Goal: Use online tool/utility: Utilize a website feature to perform a specific function

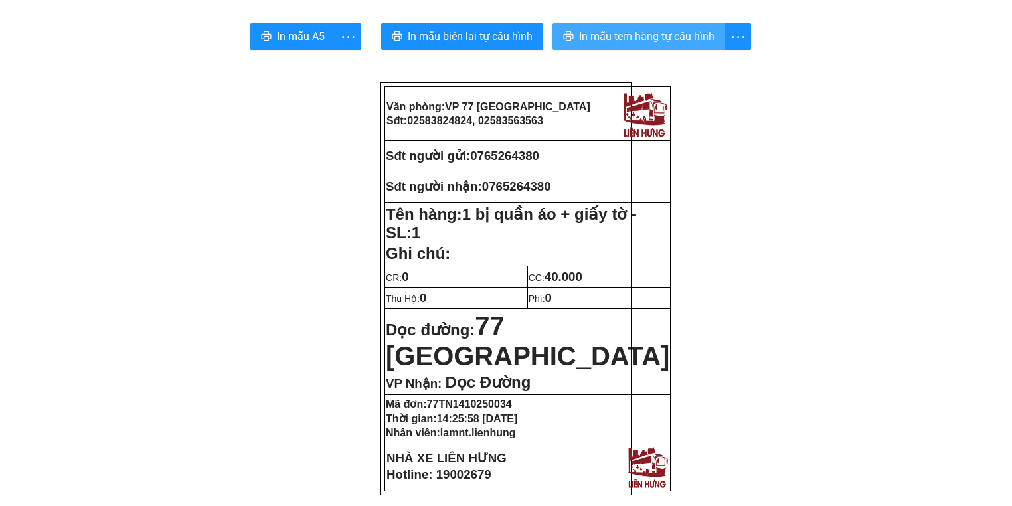
click at [606, 29] on span "In mẫu tem hàng tự cấu hình" at bounding box center [646, 36] width 135 height 17
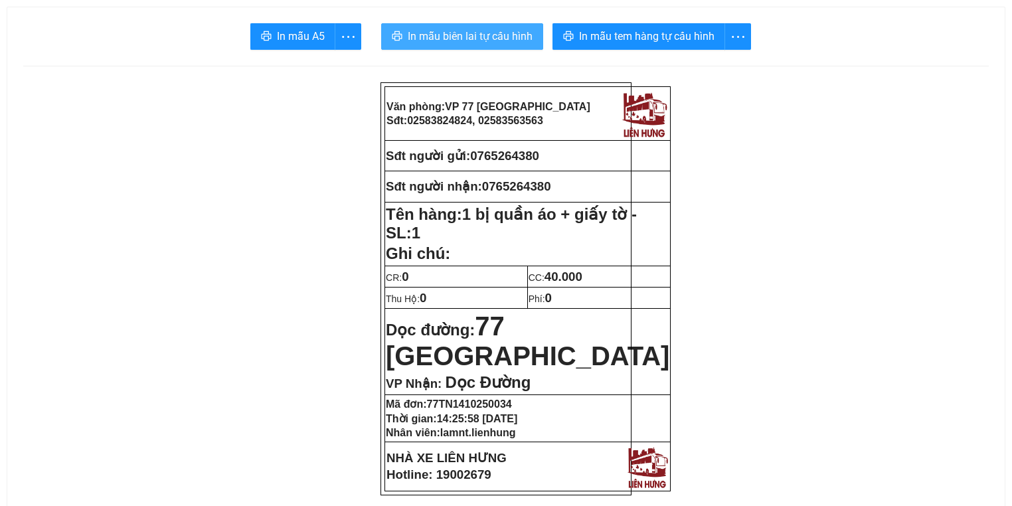
click at [408, 43] on span "In mẫu biên lai tự cấu hình" at bounding box center [470, 36] width 125 height 17
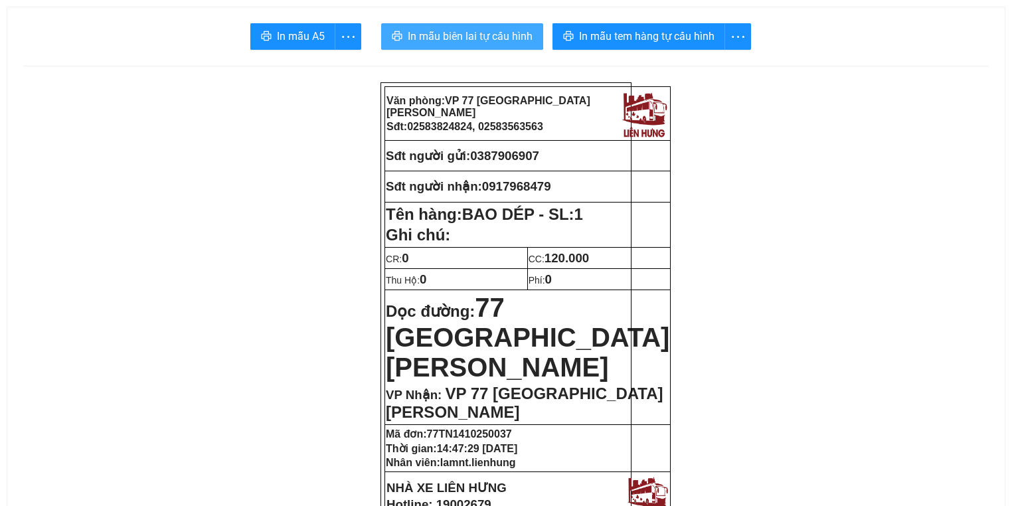
click at [523, 31] on span "In mẫu biên lai tự cấu hình" at bounding box center [470, 36] width 125 height 17
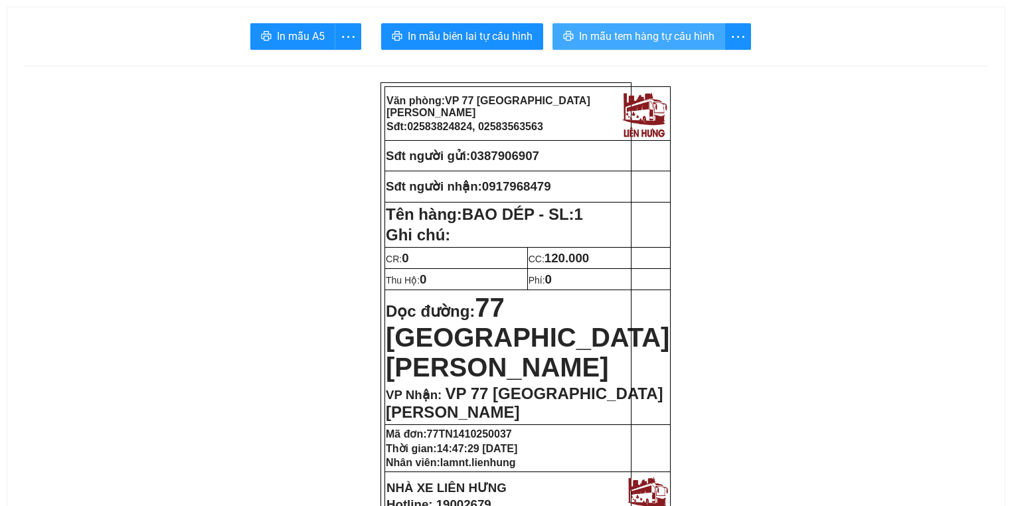
click at [649, 34] on span "In mẫu tem hàng tự cấu hình" at bounding box center [646, 36] width 135 height 17
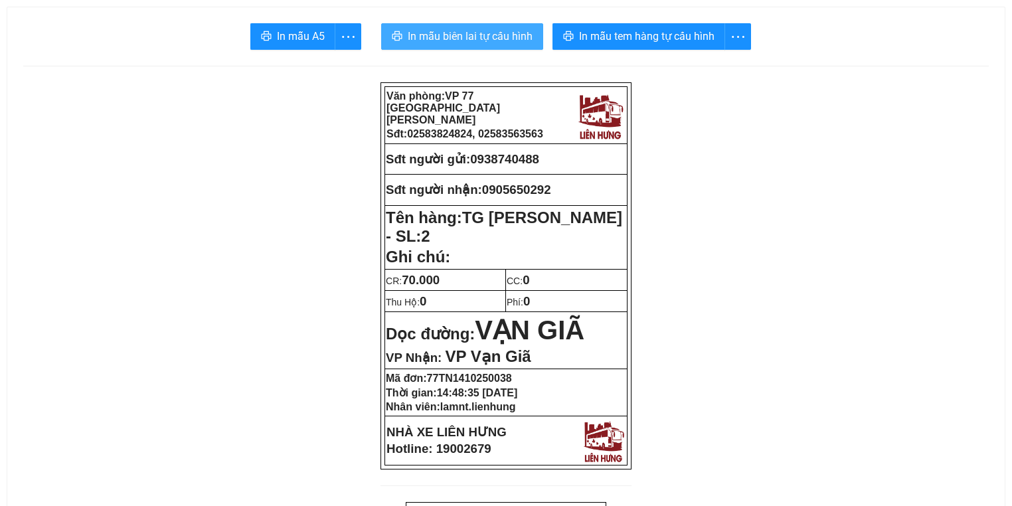
click at [437, 30] on span "In mẫu biên lai tự cấu hình" at bounding box center [470, 36] width 125 height 17
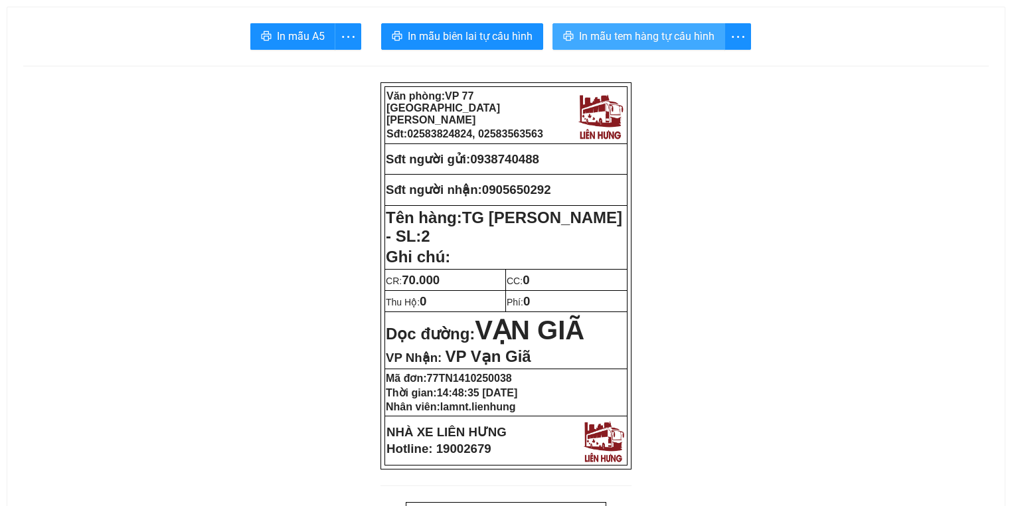
click at [627, 28] on span "In mẫu tem hàng tự cấu hình" at bounding box center [646, 36] width 135 height 17
